Goal: Transaction & Acquisition: Purchase product/service

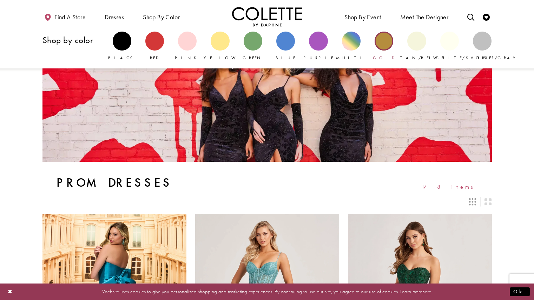
click at [378, 39] on div "Primary block" at bounding box center [384, 41] width 19 height 19
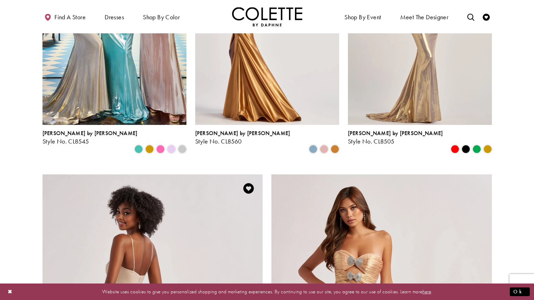
scroll to position [46, 0]
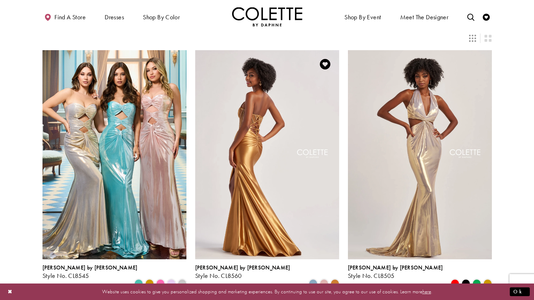
click at [273, 118] on img "Visit Colette by Daphne Style No. CL8560 Page" at bounding box center [267, 154] width 144 height 209
